Goal: Task Accomplishment & Management: Manage account settings

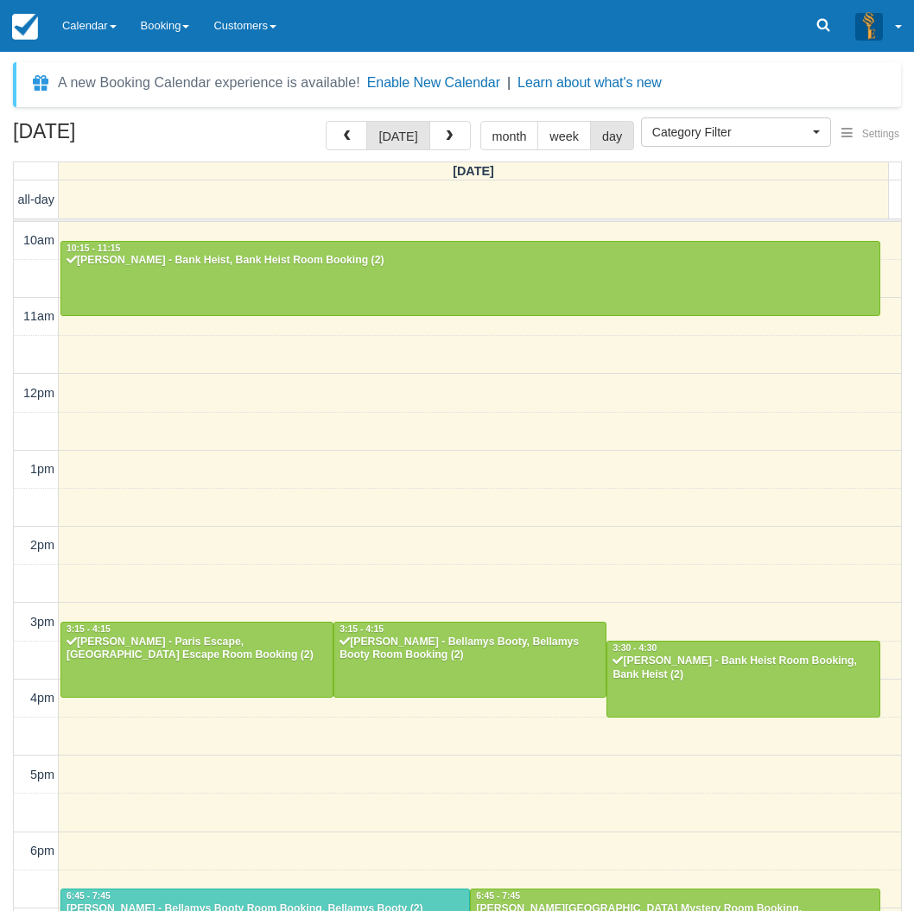
select select
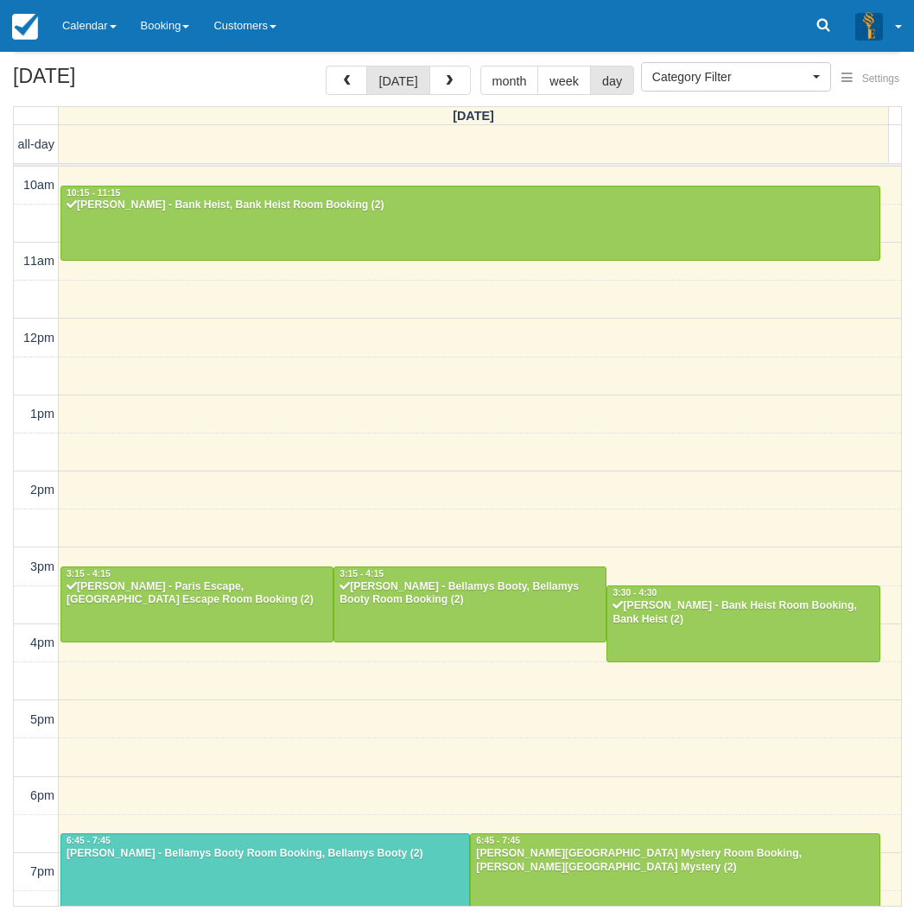
scroll to position [213, 0]
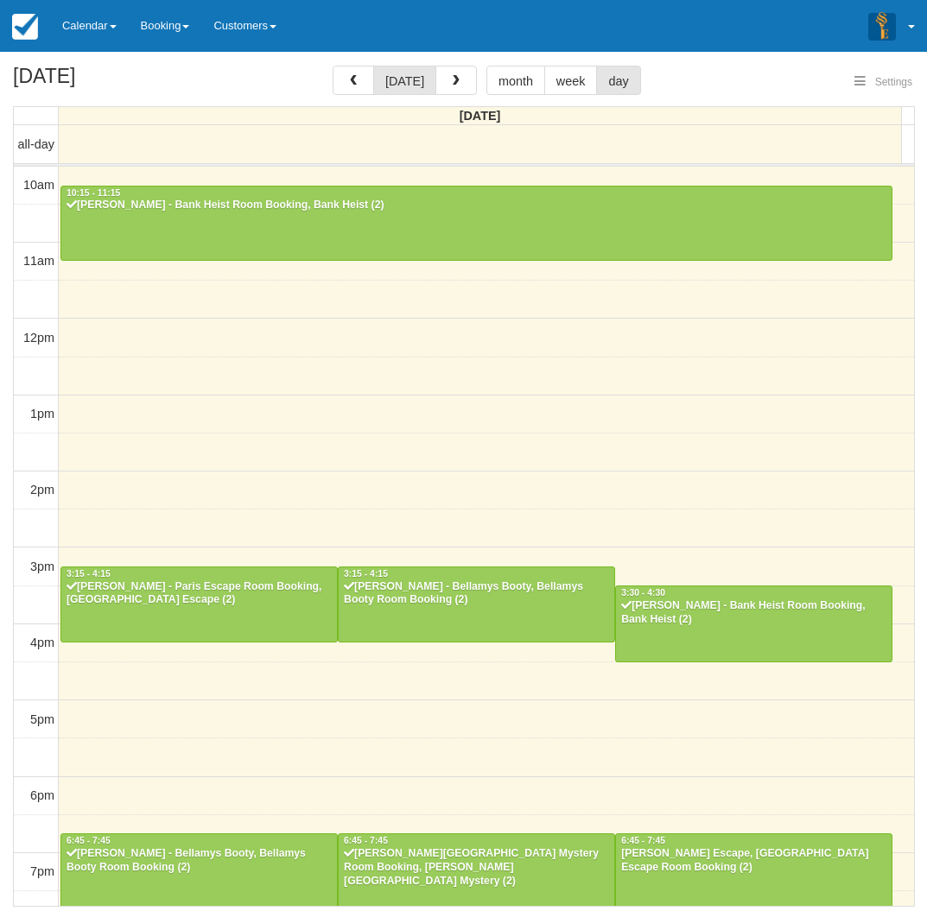
select select
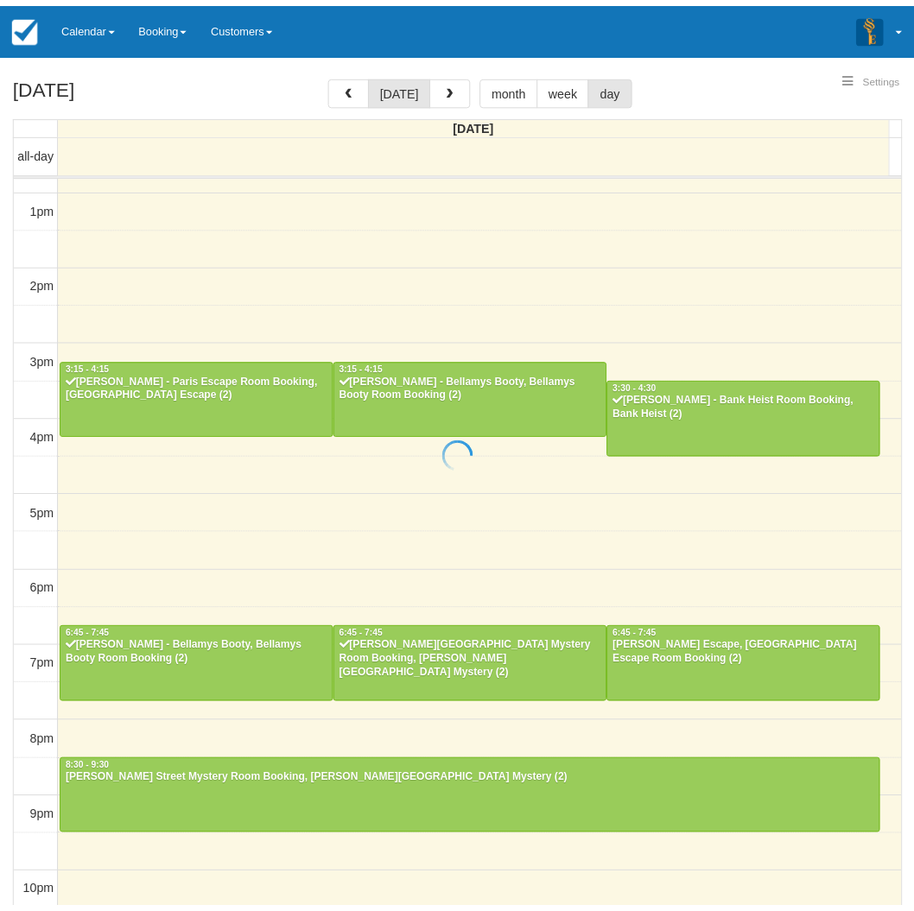
scroll to position [9, 0]
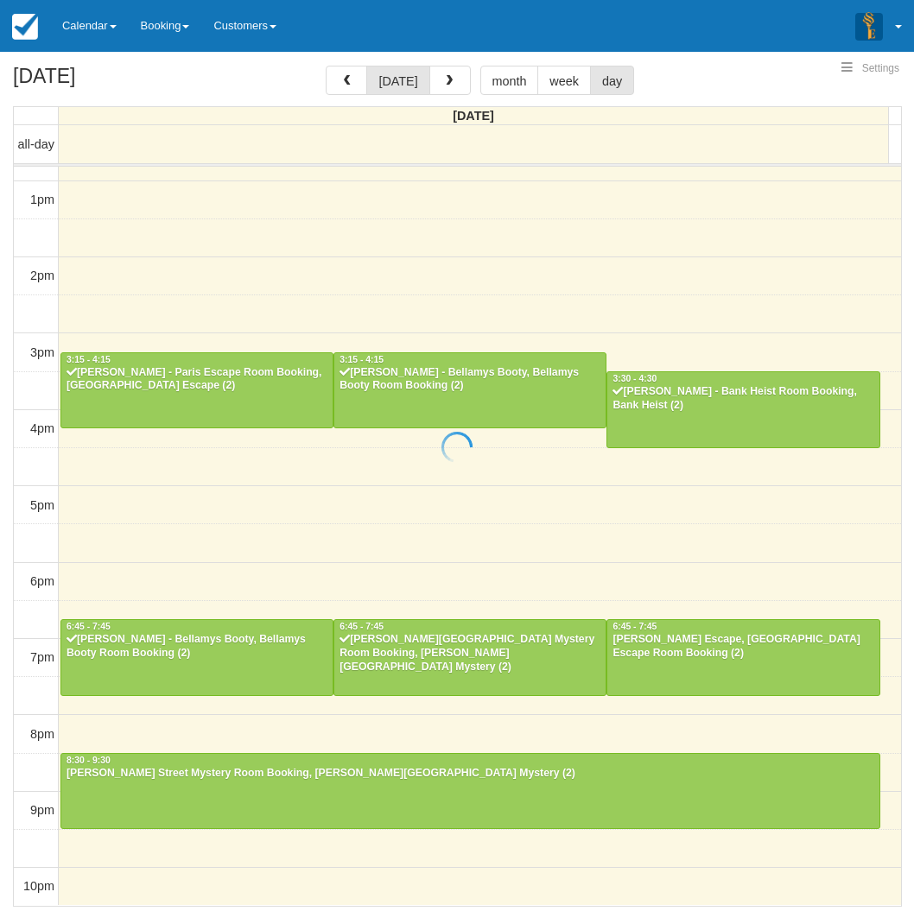
select select
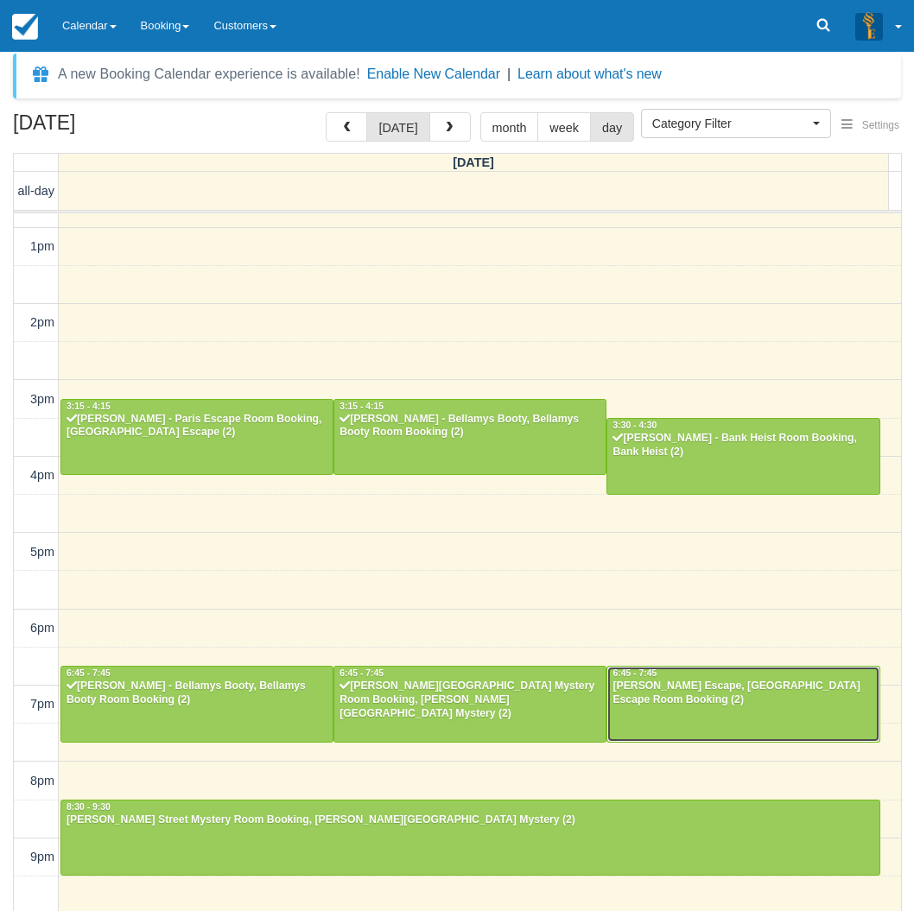
click at [692, 713] on div at bounding box center [742, 704] width 271 height 74
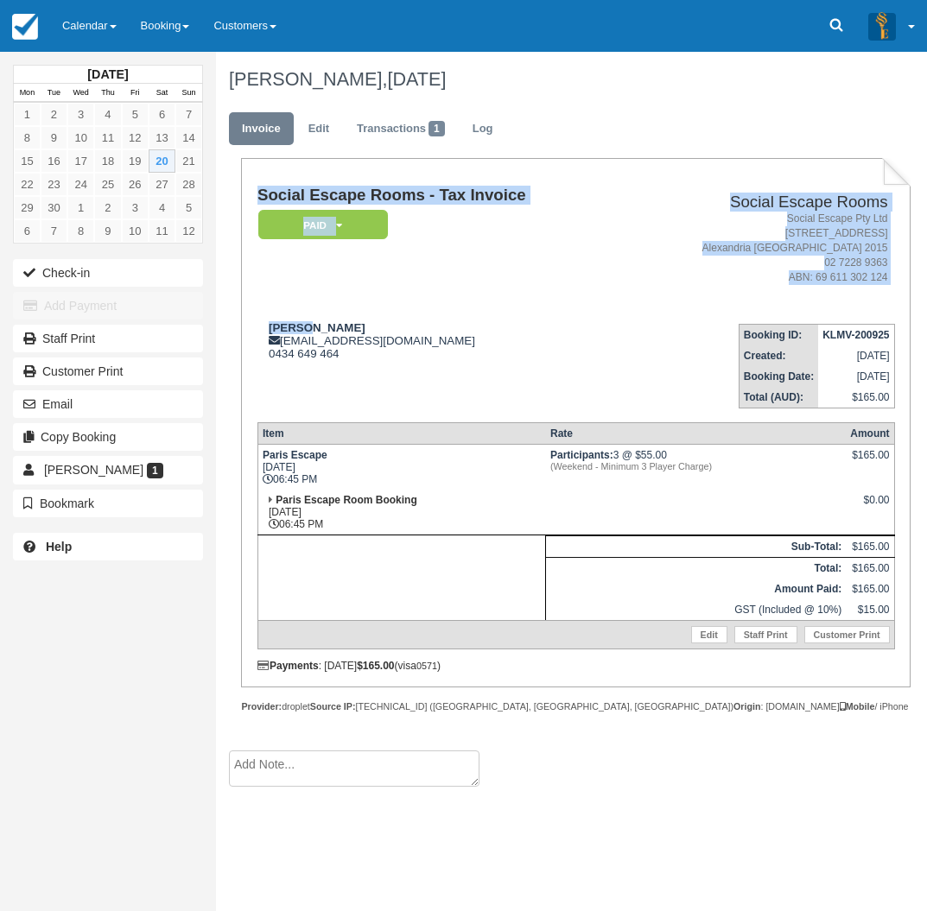
drag, startPoint x: 322, startPoint y: 325, endPoint x: 256, endPoint y: 324, distance: 66.5
click at [256, 324] on div "Social Escape Rooms - Tax Invoice Paid   Pending Reserved Deposit Blocked for C…" at bounding box center [575, 422] width 669 height 529
click at [317, 326] on div "Ursula ursuladaebi@gmail.com 0434 649 464" at bounding box center [439, 340] width 365 height 39
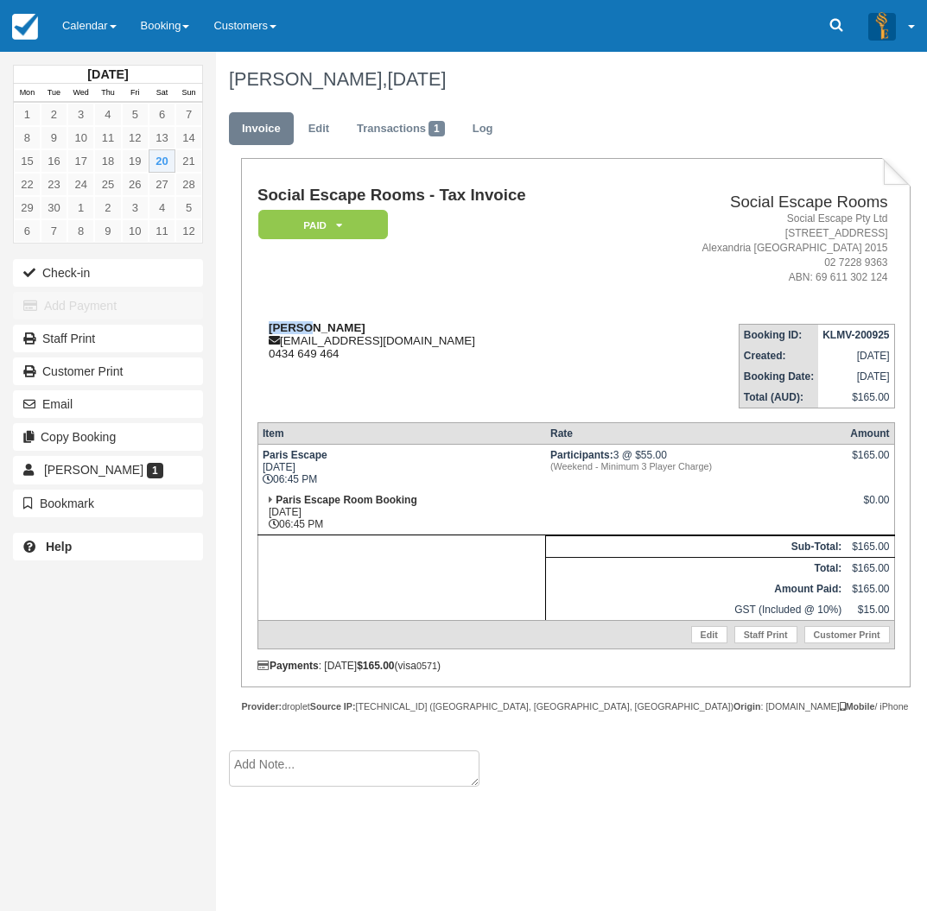
drag, startPoint x: 326, startPoint y: 327, endPoint x: 272, endPoint y: 328, distance: 53.6
click at [272, 328] on div "Ursula ursuladaebi@gmail.com 0434 649 464" at bounding box center [439, 340] width 365 height 39
copy strong "Ursula"
click at [78, 30] on link "Calendar" at bounding box center [89, 26] width 79 height 52
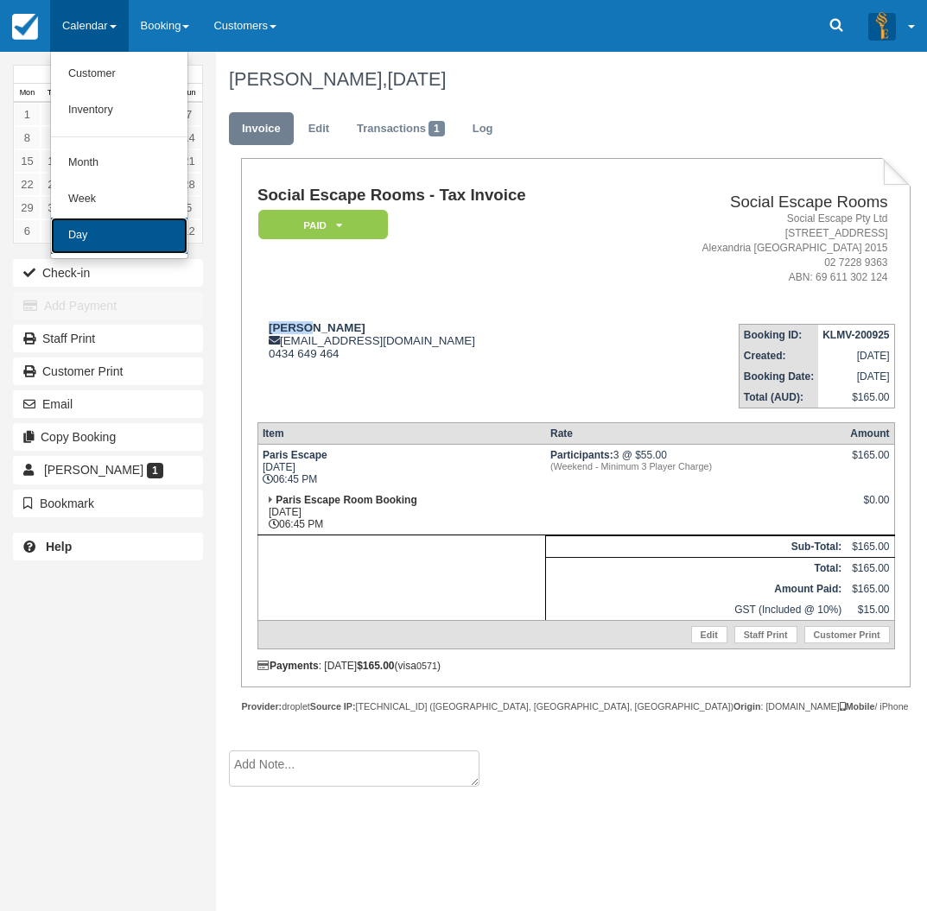
click at [95, 247] on link "Day" at bounding box center [119, 236] width 136 height 36
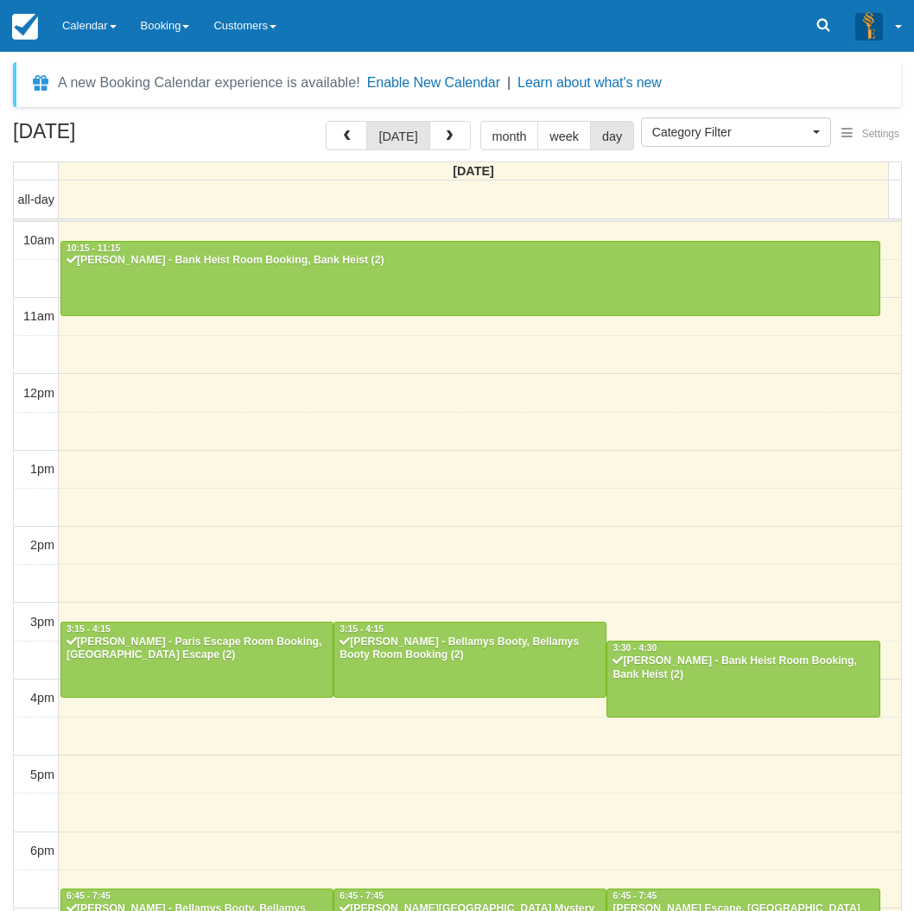
select select
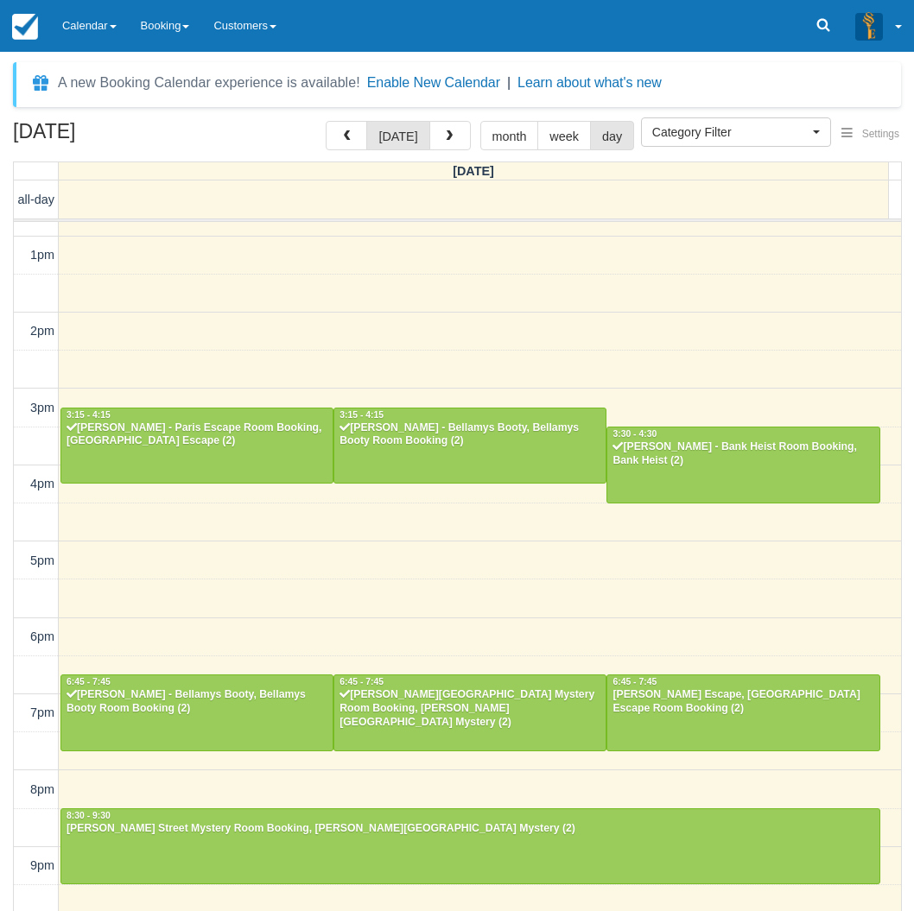
click at [27, 899] on td at bounding box center [36, 903] width 45 height 38
click at [89, 11] on link "Calendar" at bounding box center [89, 26] width 79 height 52
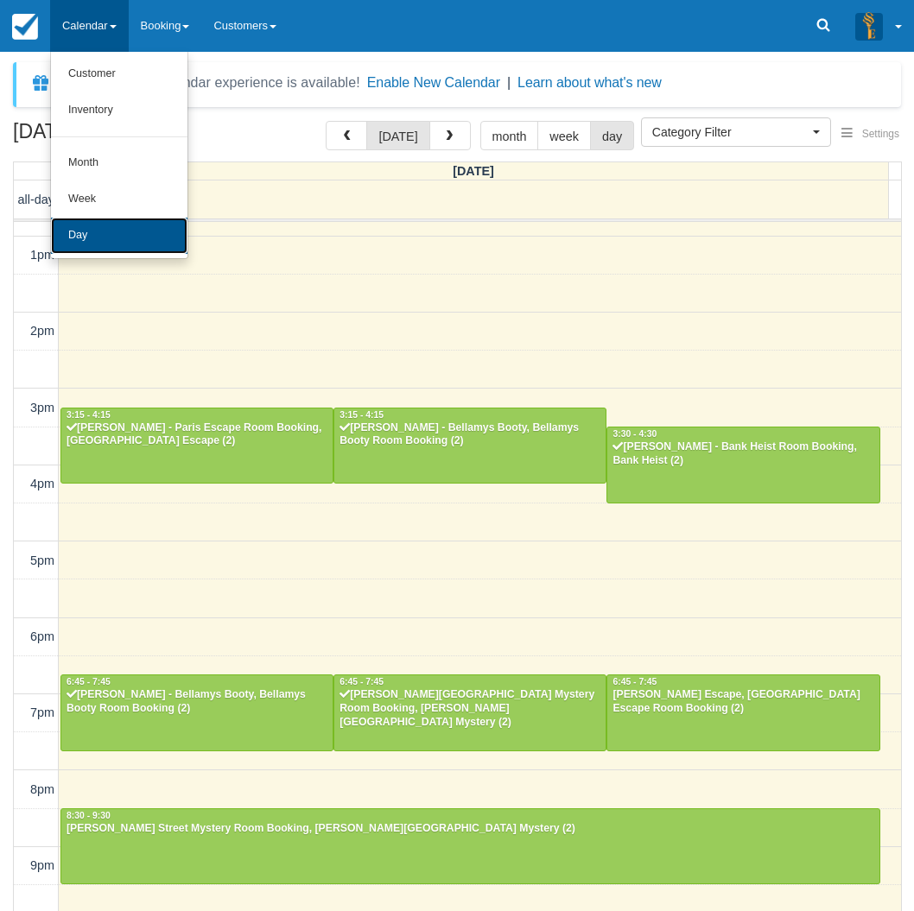
click at [112, 233] on link "Day" at bounding box center [119, 236] width 136 height 36
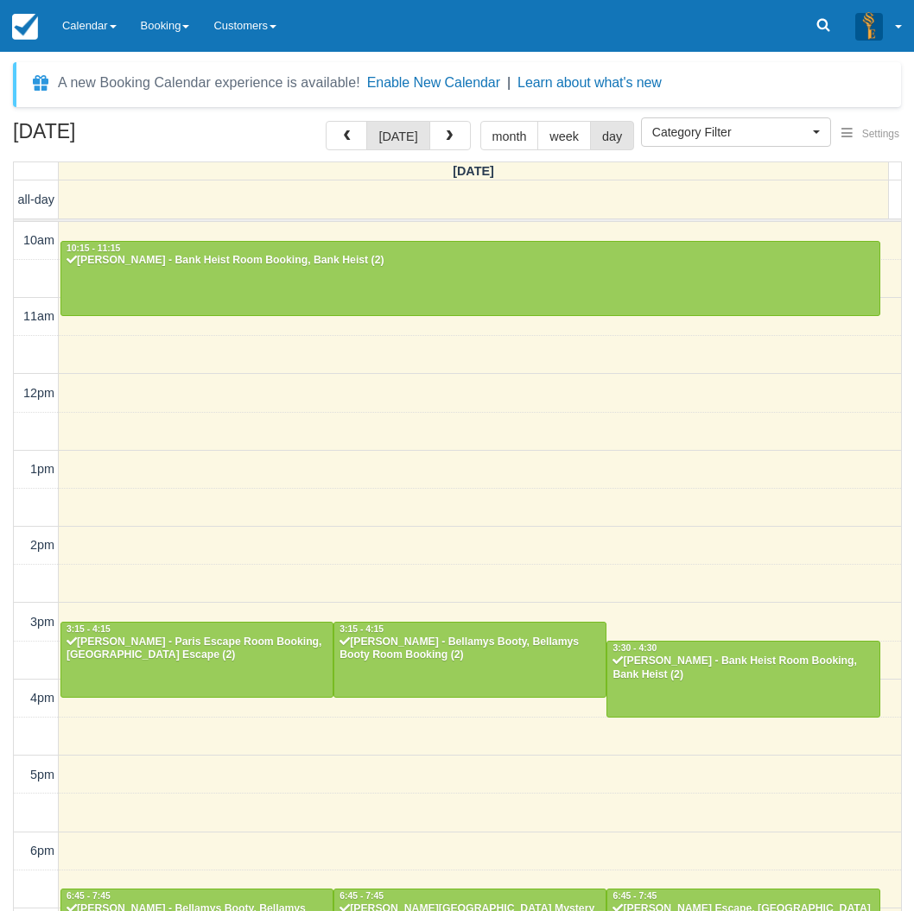
select select
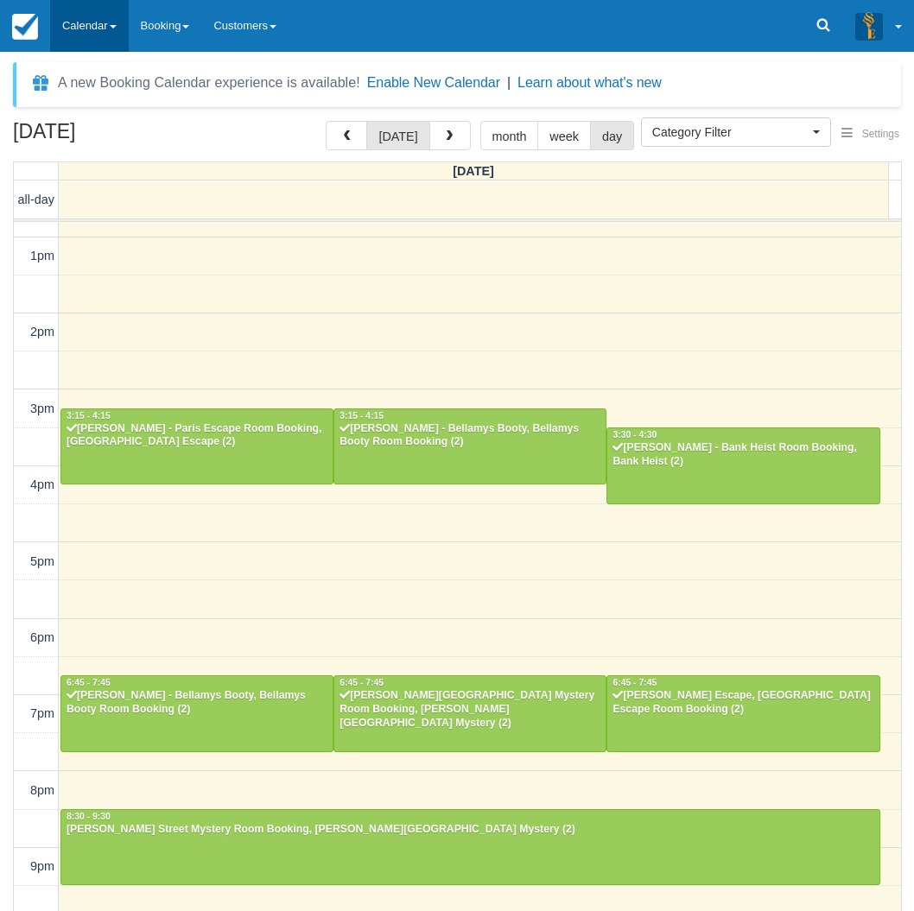
click at [103, 32] on link "Calendar" at bounding box center [89, 26] width 79 height 52
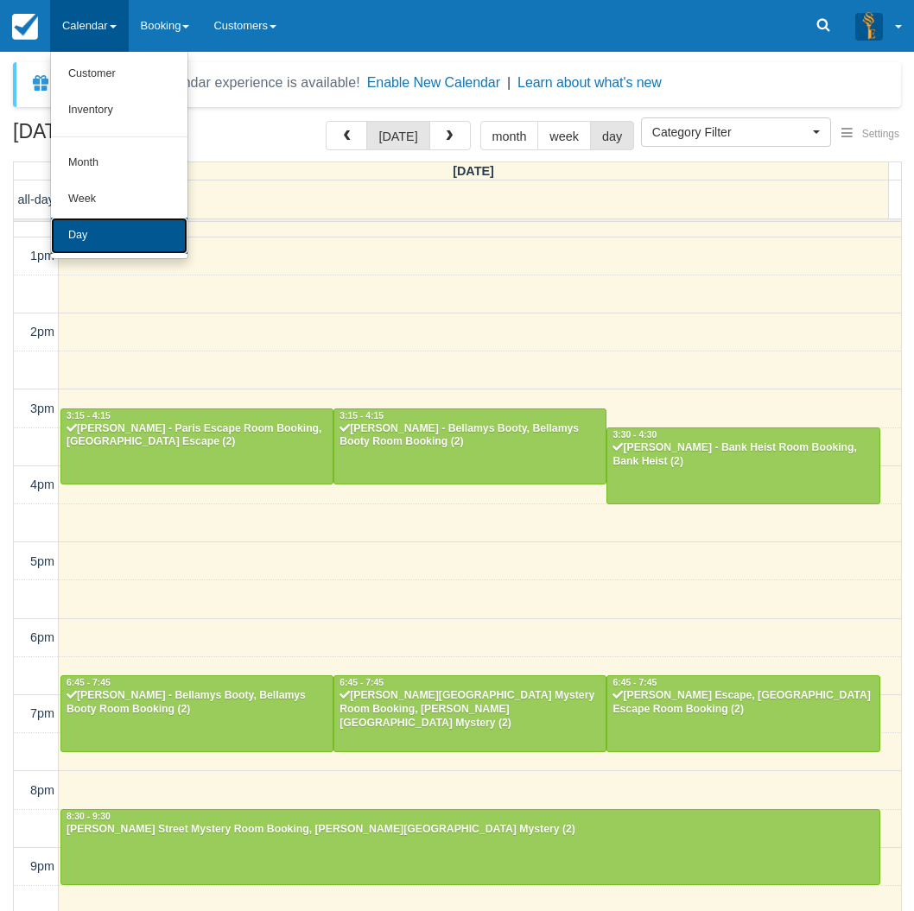
click at [122, 244] on link "Day" at bounding box center [119, 236] width 136 height 36
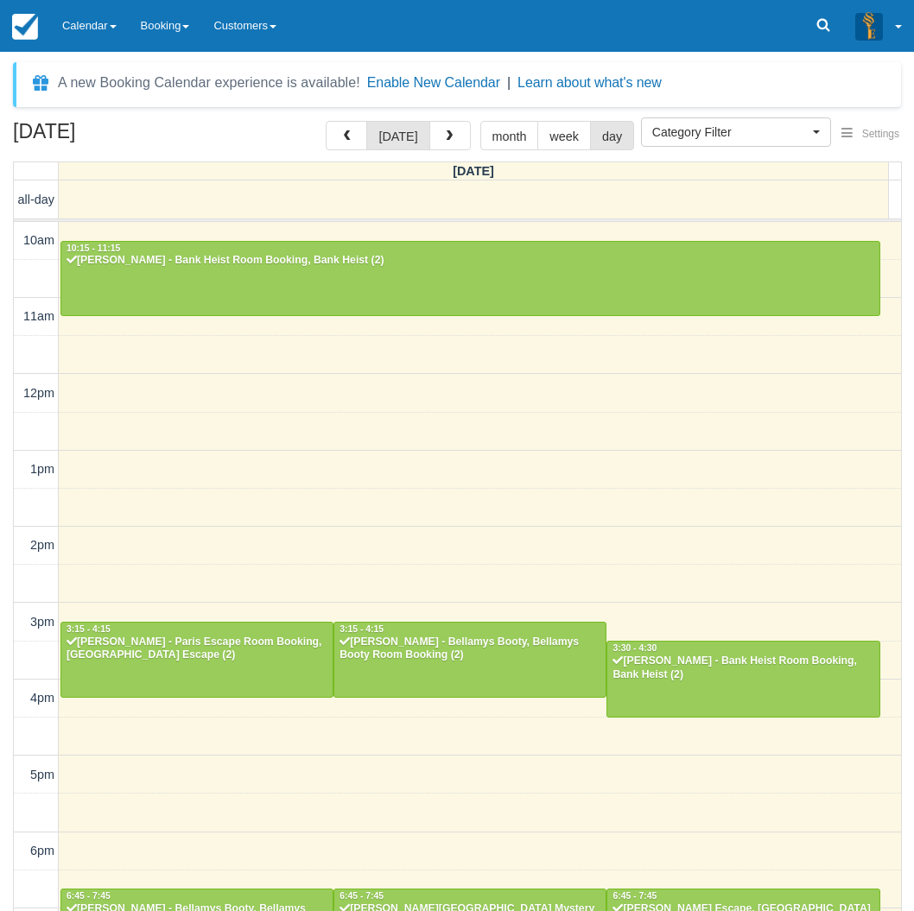
select select
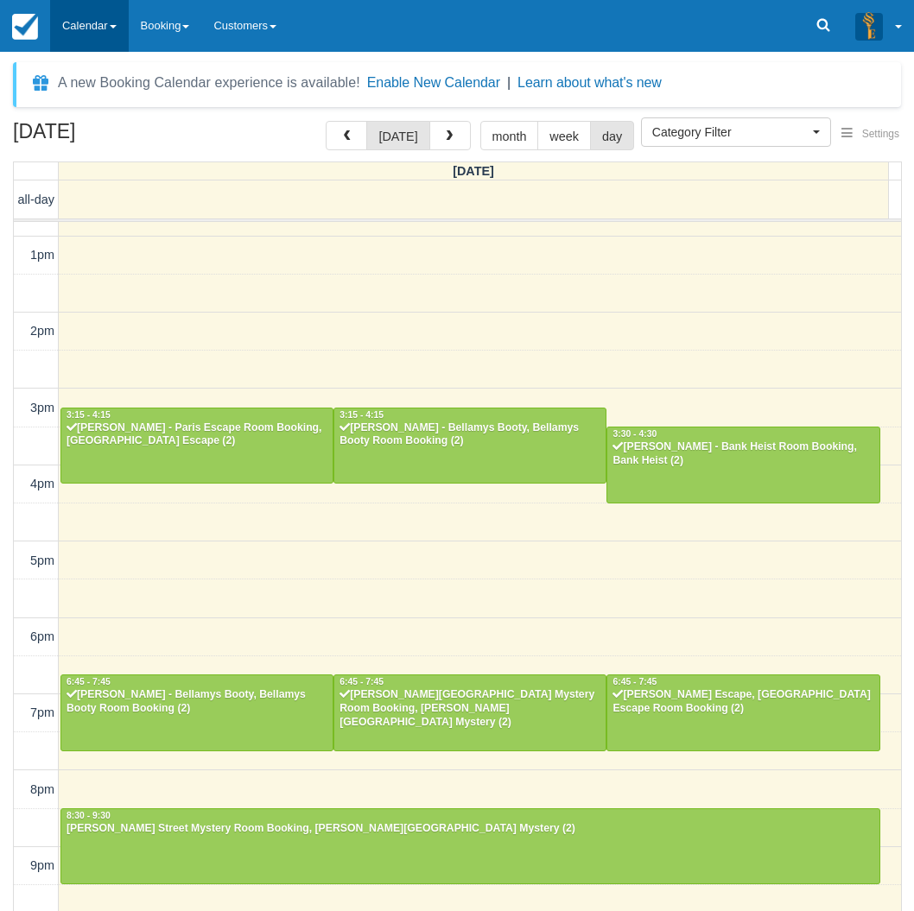
click at [104, 0] on link "Calendar" at bounding box center [89, 26] width 79 height 52
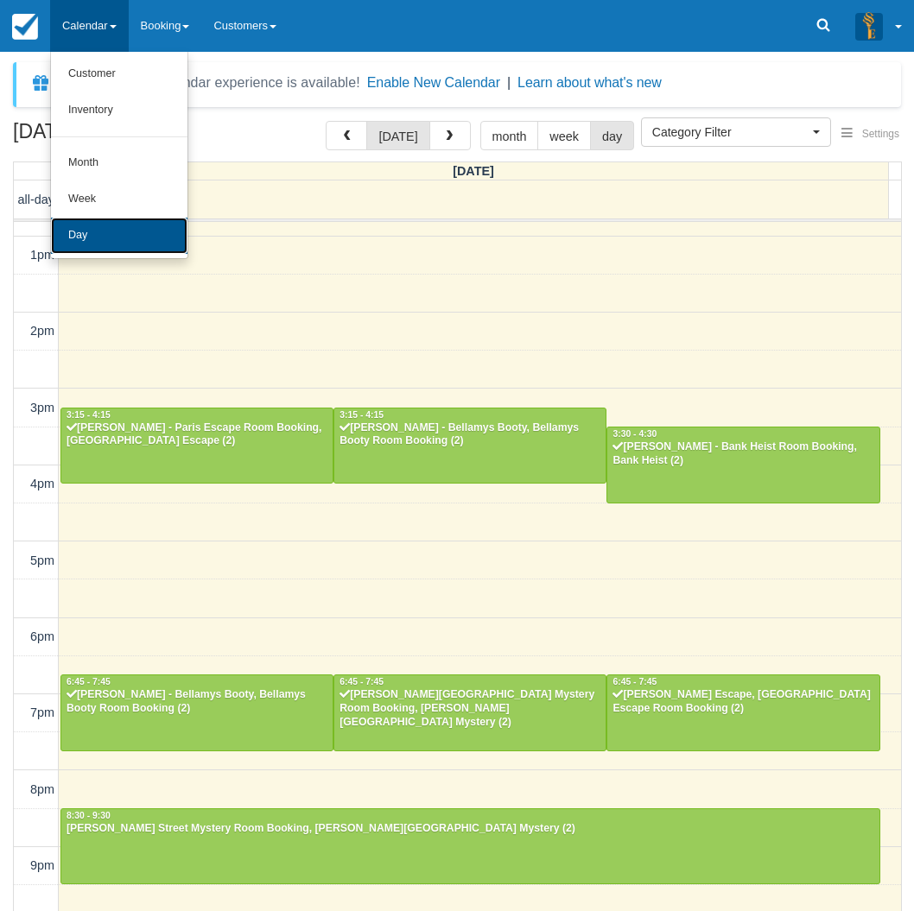
click at [109, 249] on link "Day" at bounding box center [119, 236] width 136 height 36
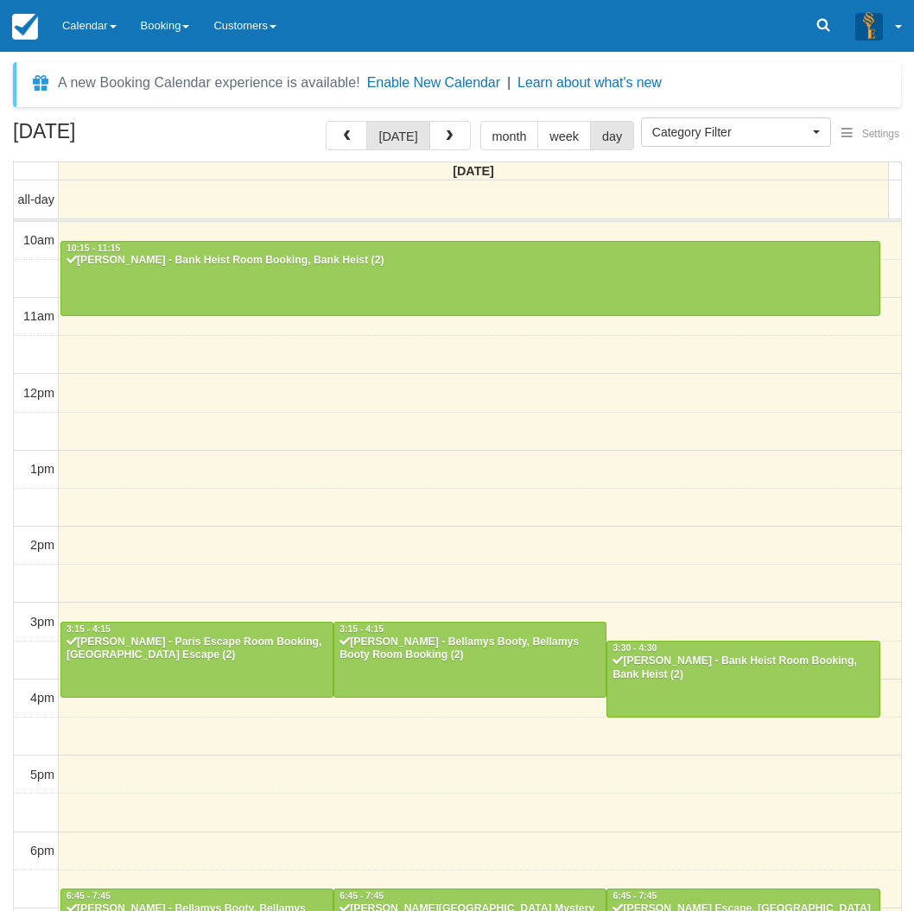
select select
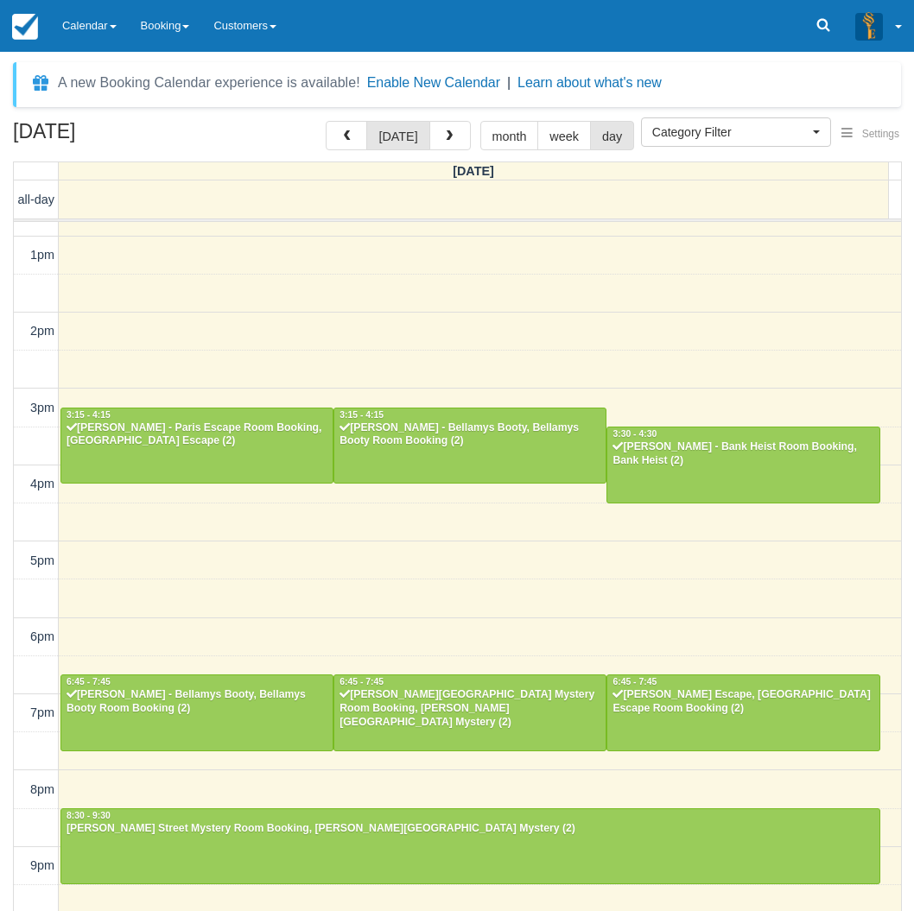
scroll to position [213, 0]
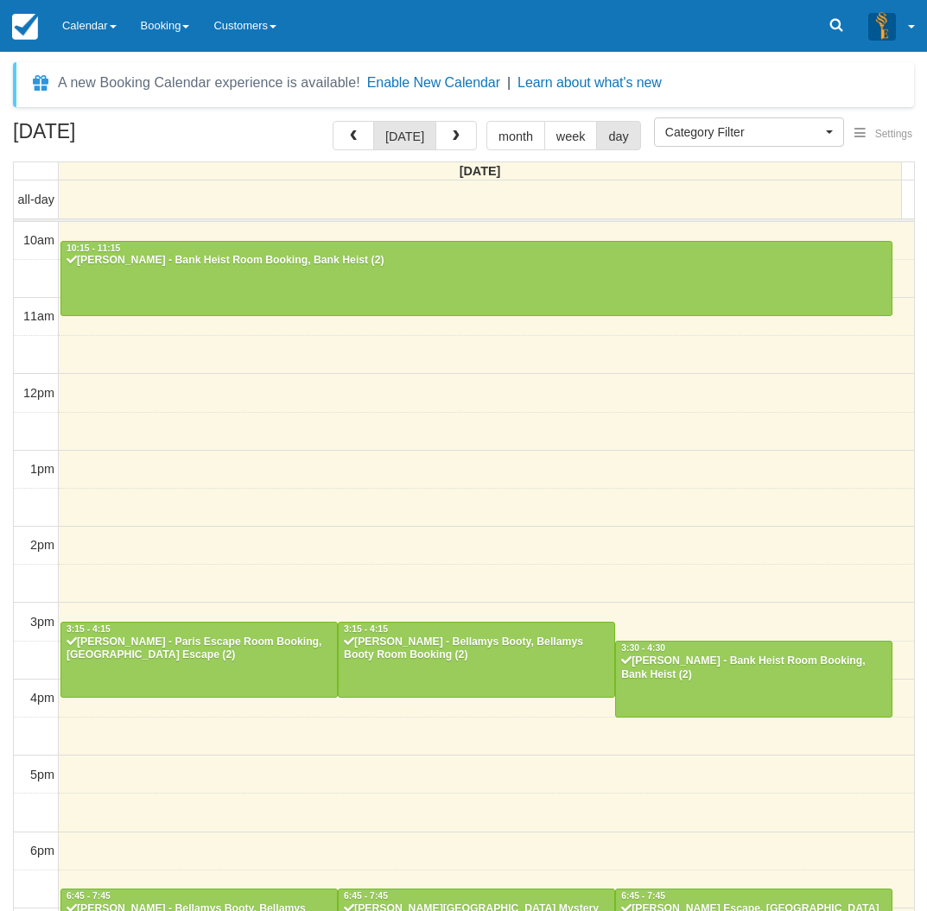
select select
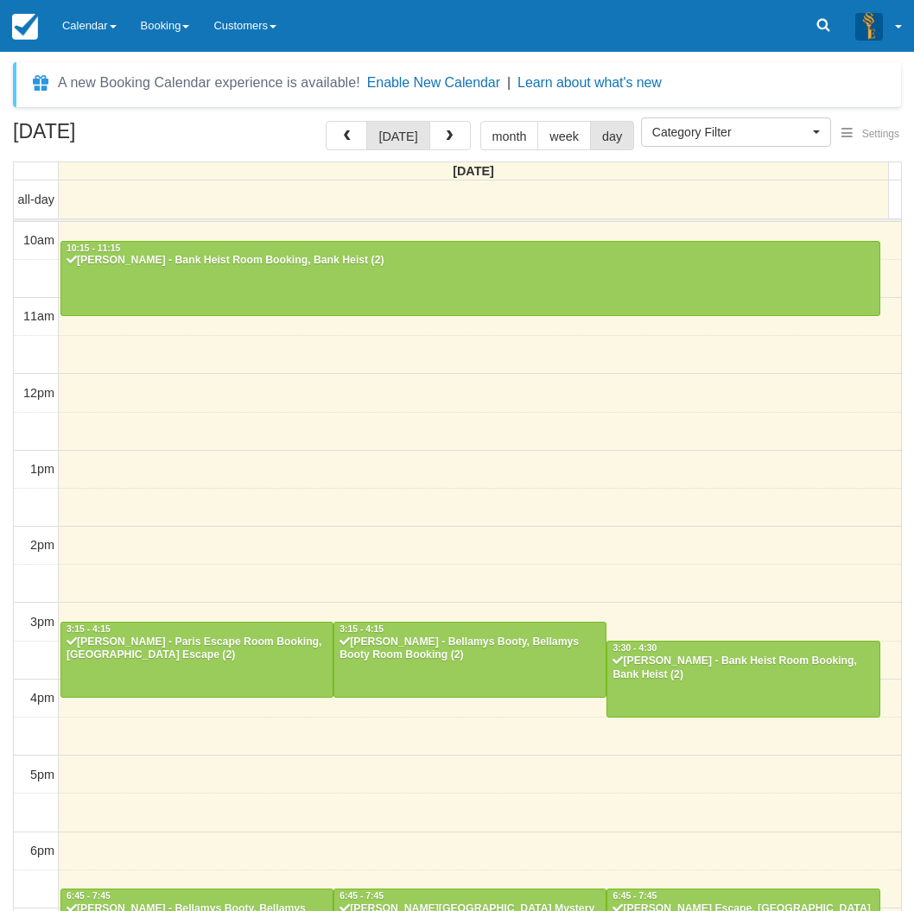
scroll to position [213, 0]
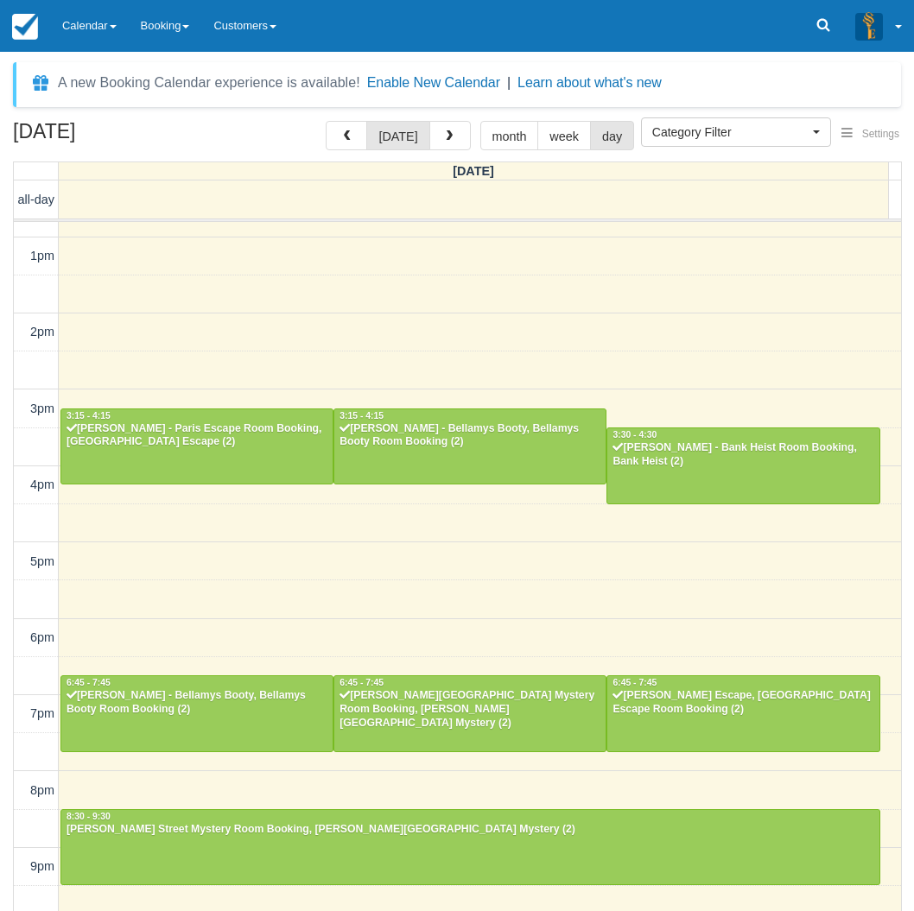
click at [0, 812] on div "[DATE] [DATE] month week day [DATE] all-day 10am 11am 12pm 1pm 2pm 3pm 4pm 5pm …" at bounding box center [457, 541] width 914 height 841
click at [87, 17] on link "Calendar" at bounding box center [89, 26] width 79 height 52
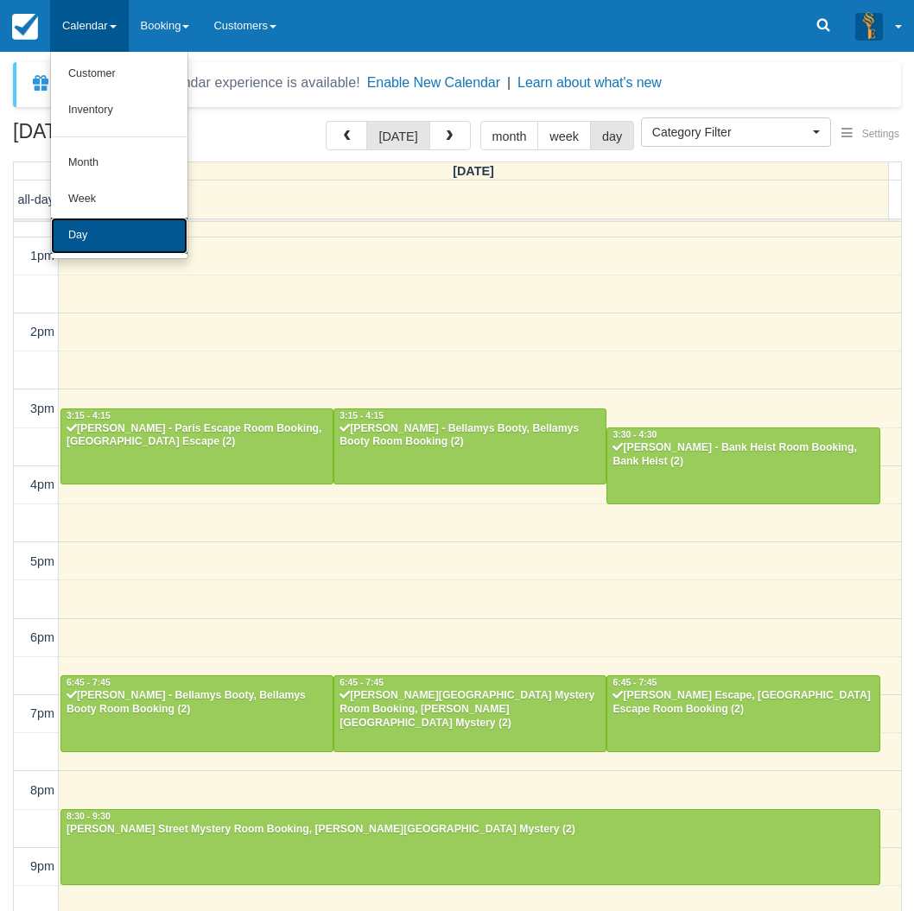
click at [92, 239] on link "Day" at bounding box center [119, 236] width 136 height 36
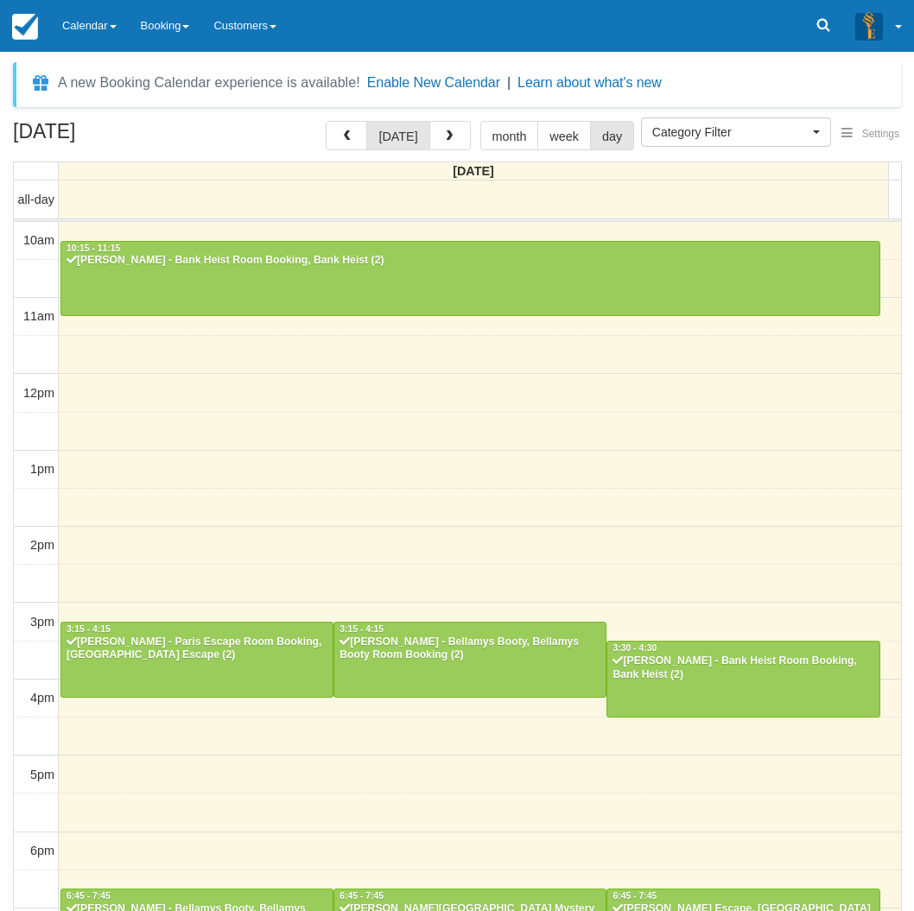
select select
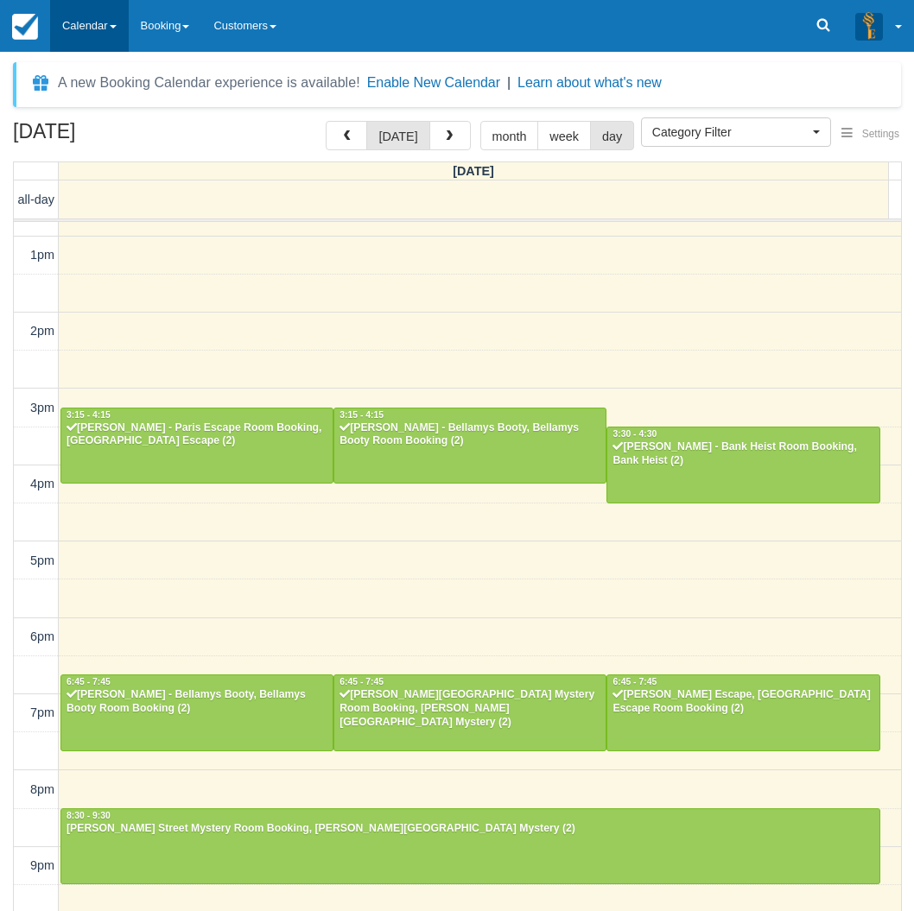
click at [119, 29] on link "Calendar" at bounding box center [89, 26] width 79 height 52
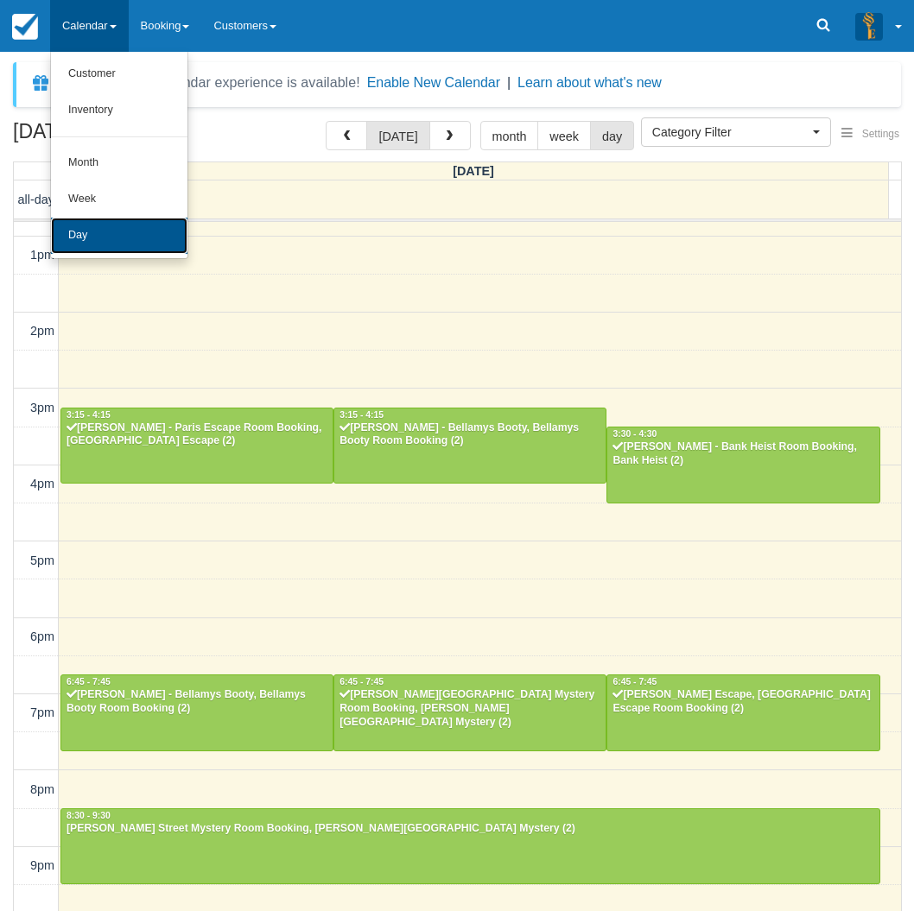
click at [101, 237] on link "Day" at bounding box center [119, 236] width 136 height 36
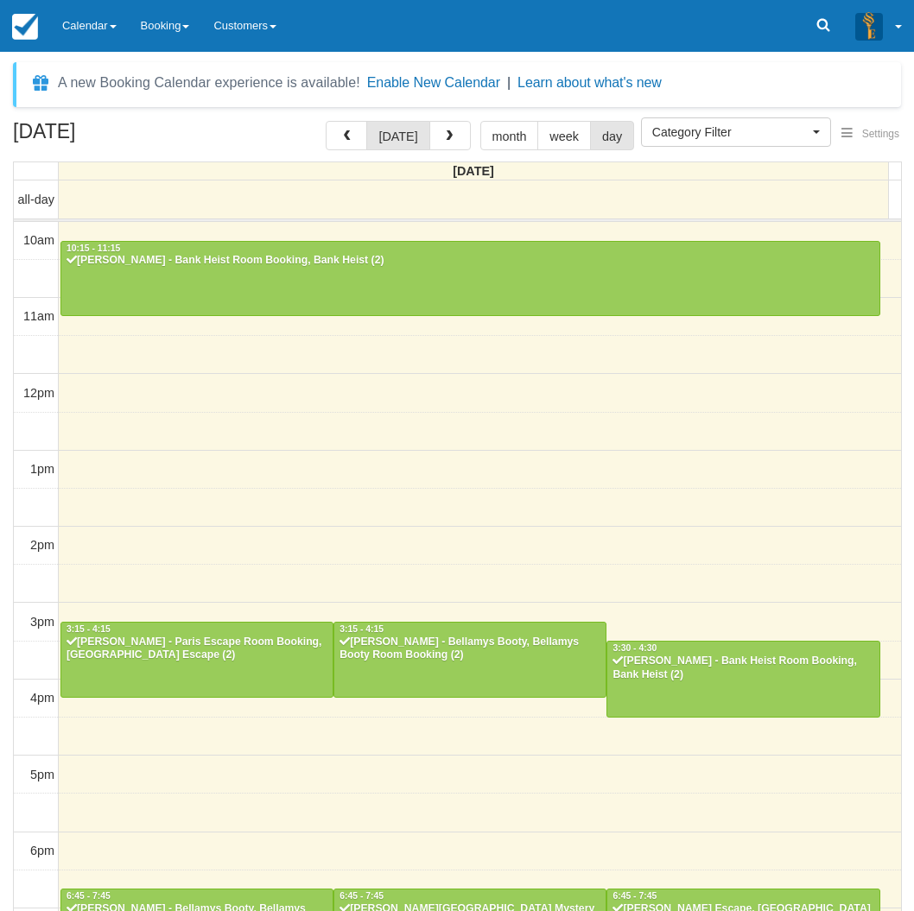
select select
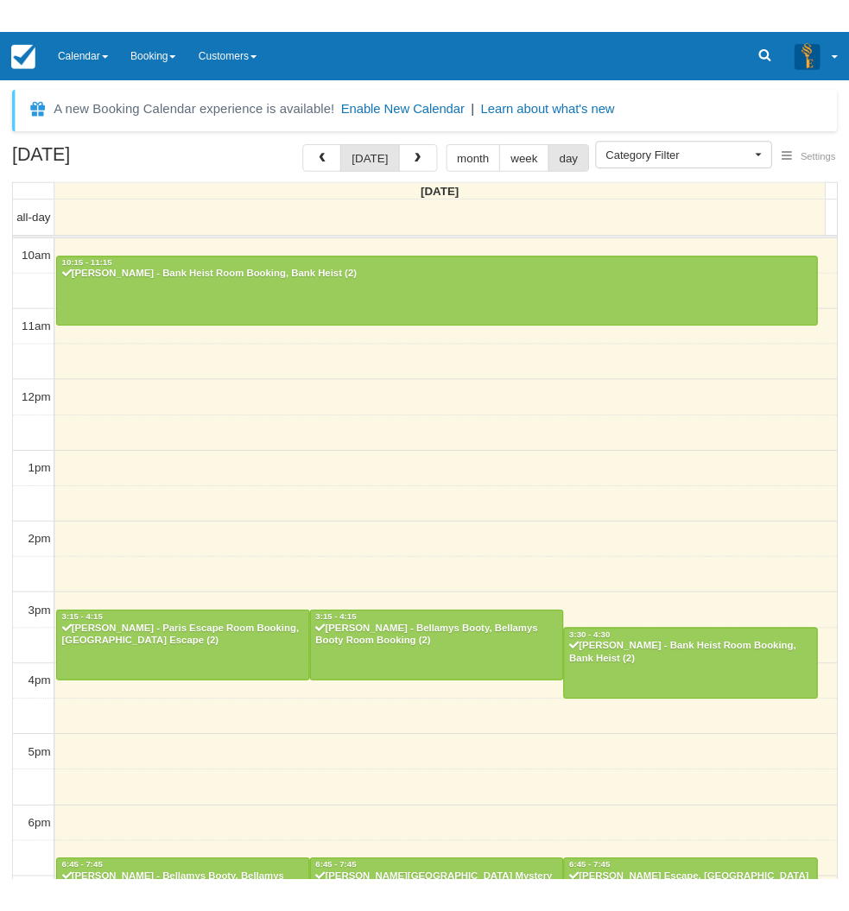
scroll to position [214, 0]
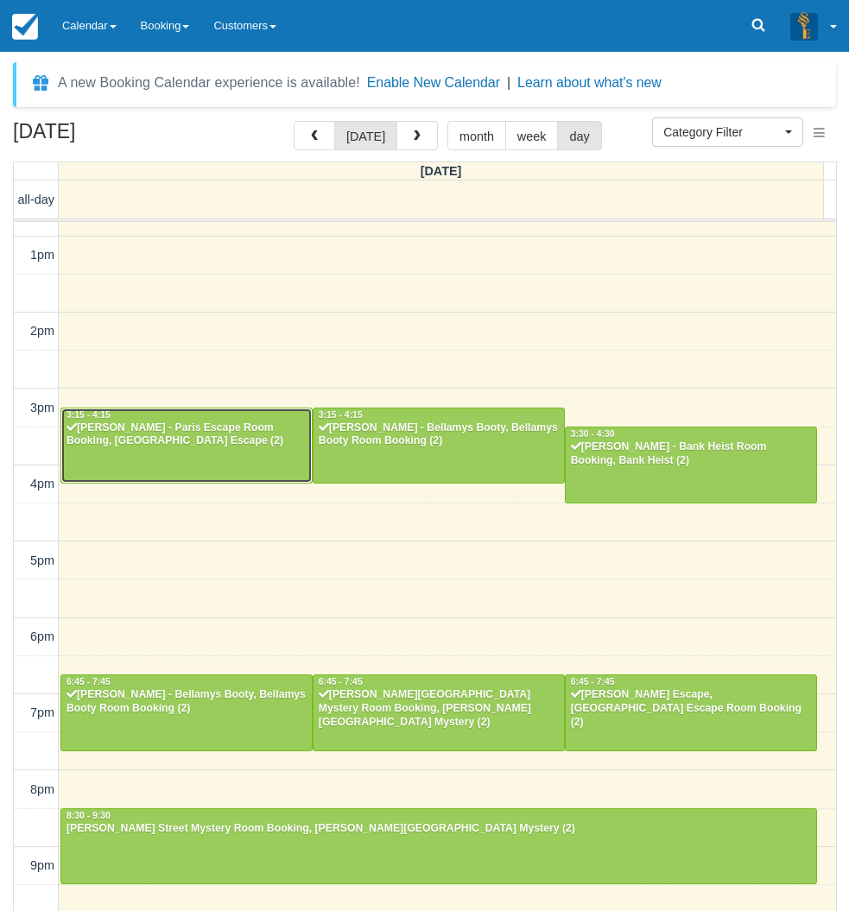
click at [117, 438] on div "[PERSON_NAME] - Paris Escape Room Booking, [GEOGRAPHIC_DATA] Escape (2)" at bounding box center [187, 435] width 242 height 28
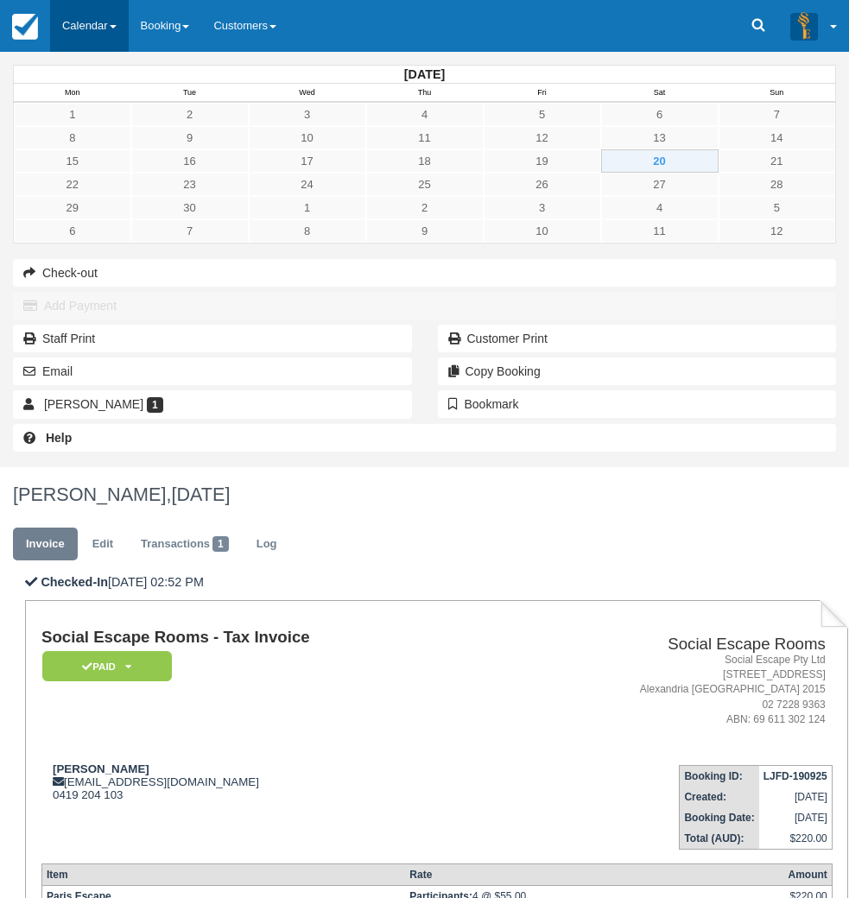
click at [98, 22] on link "Calendar" at bounding box center [89, 26] width 79 height 52
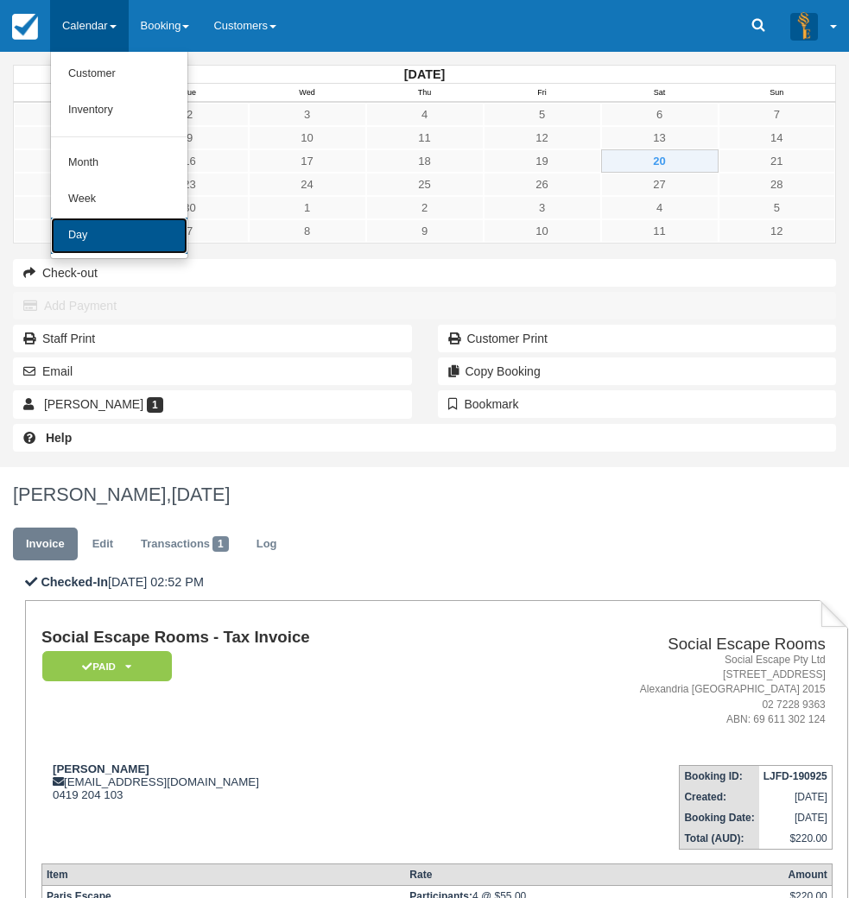
click at [79, 230] on link "Day" at bounding box center [119, 236] width 136 height 36
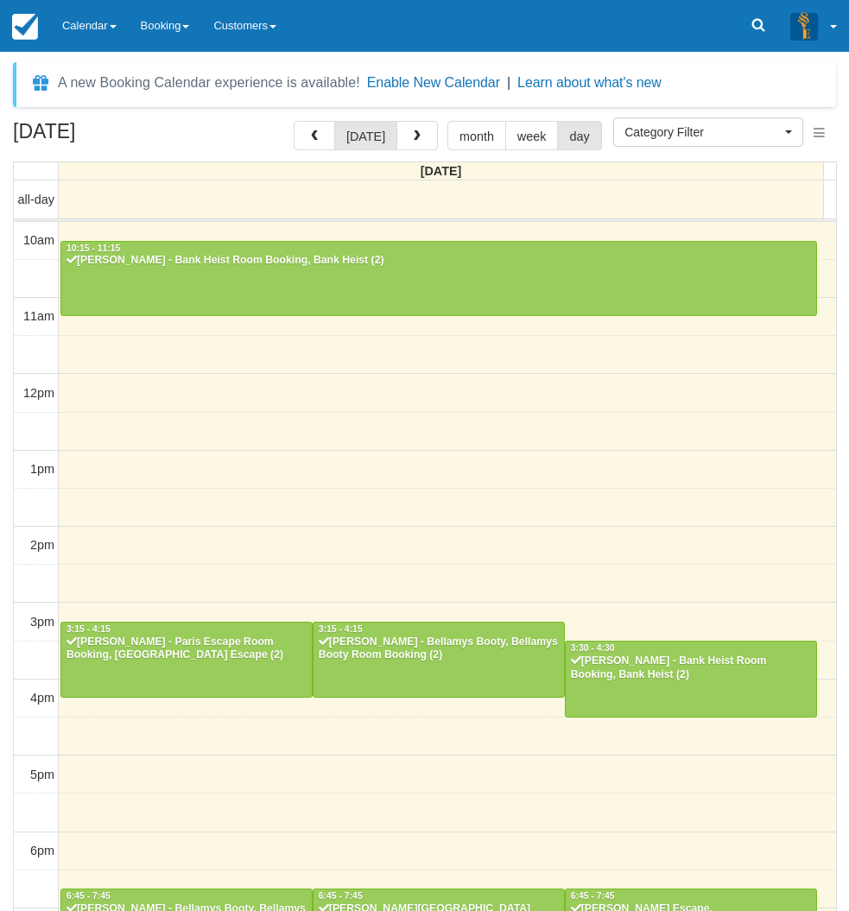
select select
